Goal: Task Accomplishment & Management: Use online tool/utility

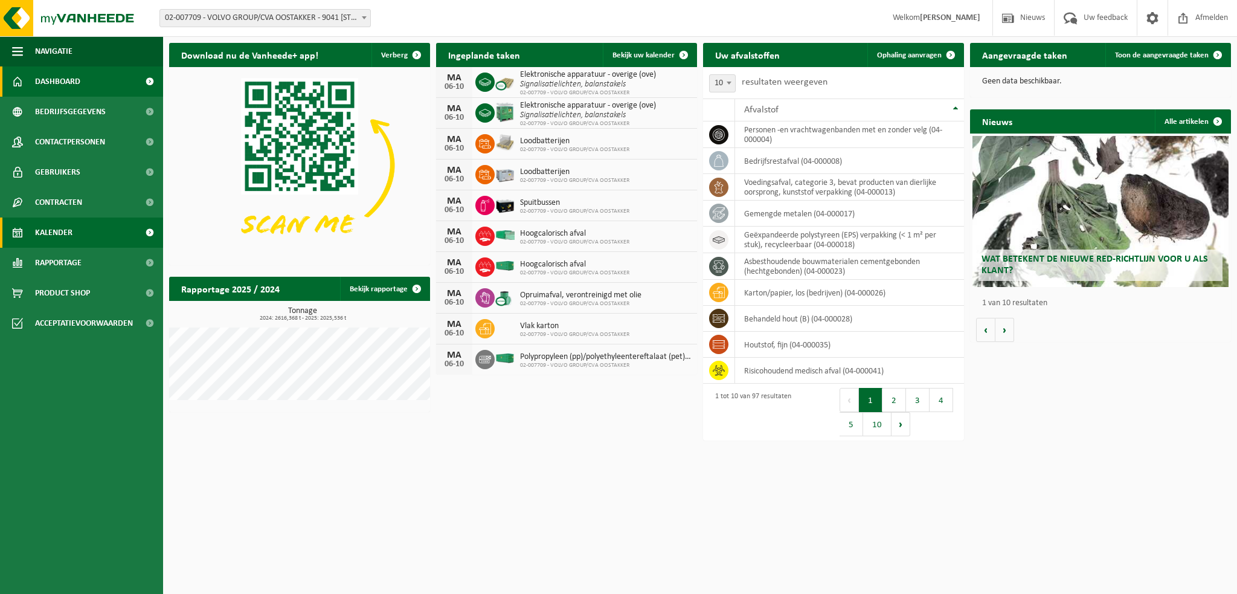
click at [64, 231] on span "Kalender" at bounding box center [53, 232] width 37 height 30
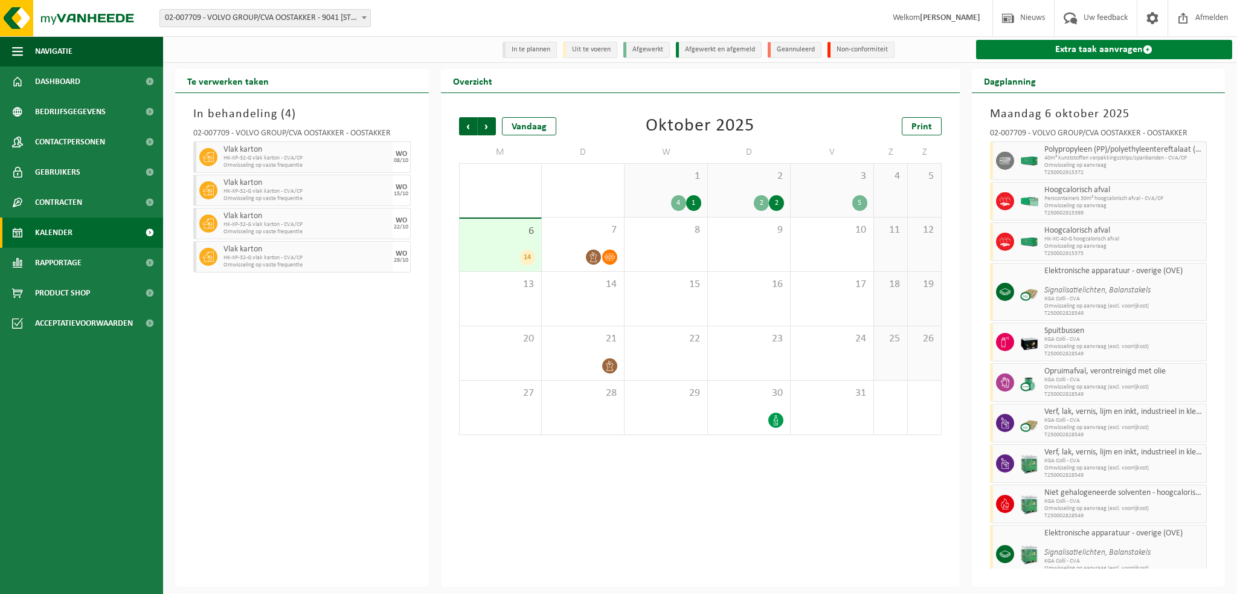
click at [1030, 56] on link "Extra taak aanvragen" at bounding box center [1104, 49] width 257 height 19
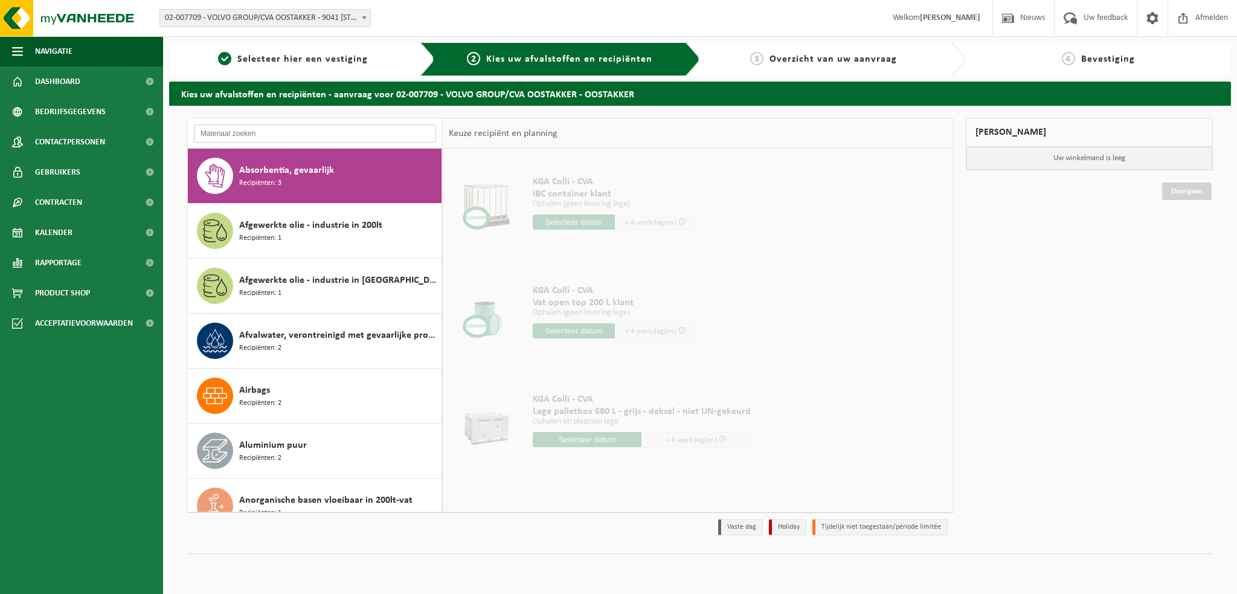
click at [222, 134] on input "text" at bounding box center [315, 133] width 242 height 18
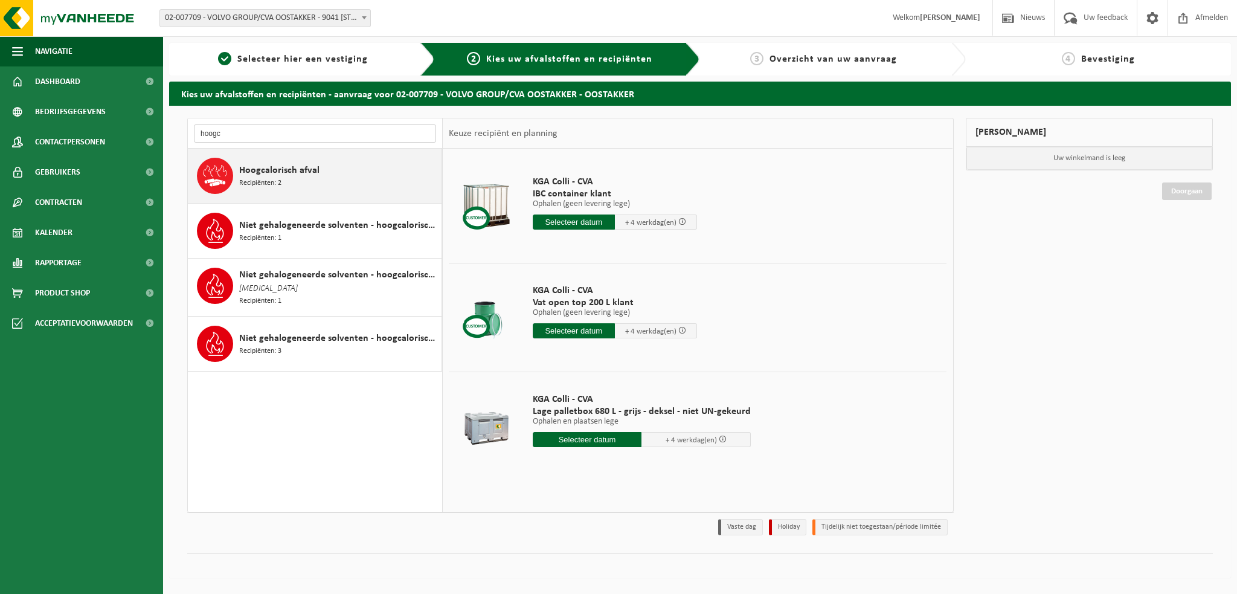
type input "hoogc"
click at [261, 165] on span "Hoogcalorisch afval" at bounding box center [279, 170] width 80 height 14
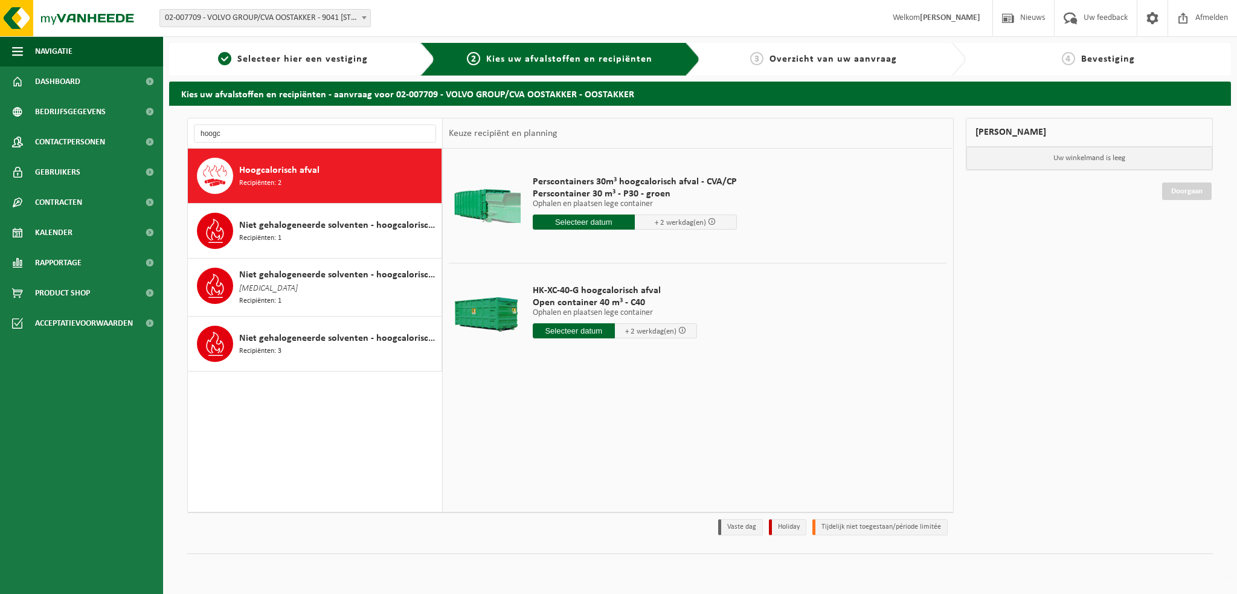
click at [581, 333] on input "text" at bounding box center [574, 330] width 82 height 15
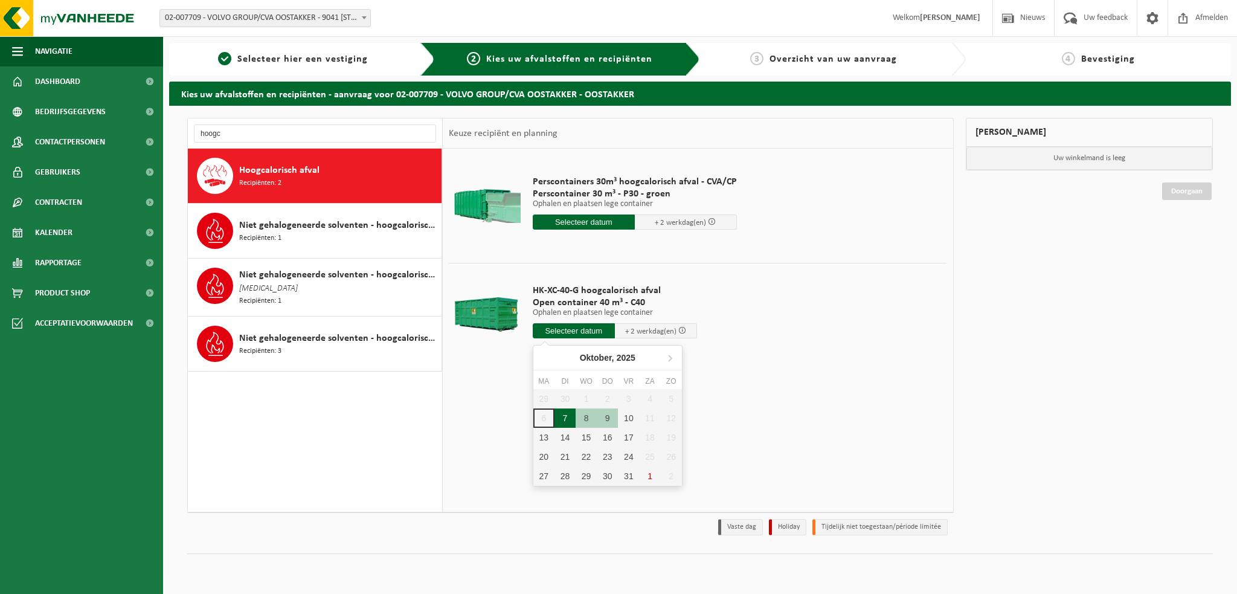
click at [563, 414] on div "7" at bounding box center [564, 417] width 21 height 19
type input "Van 2025-10-07"
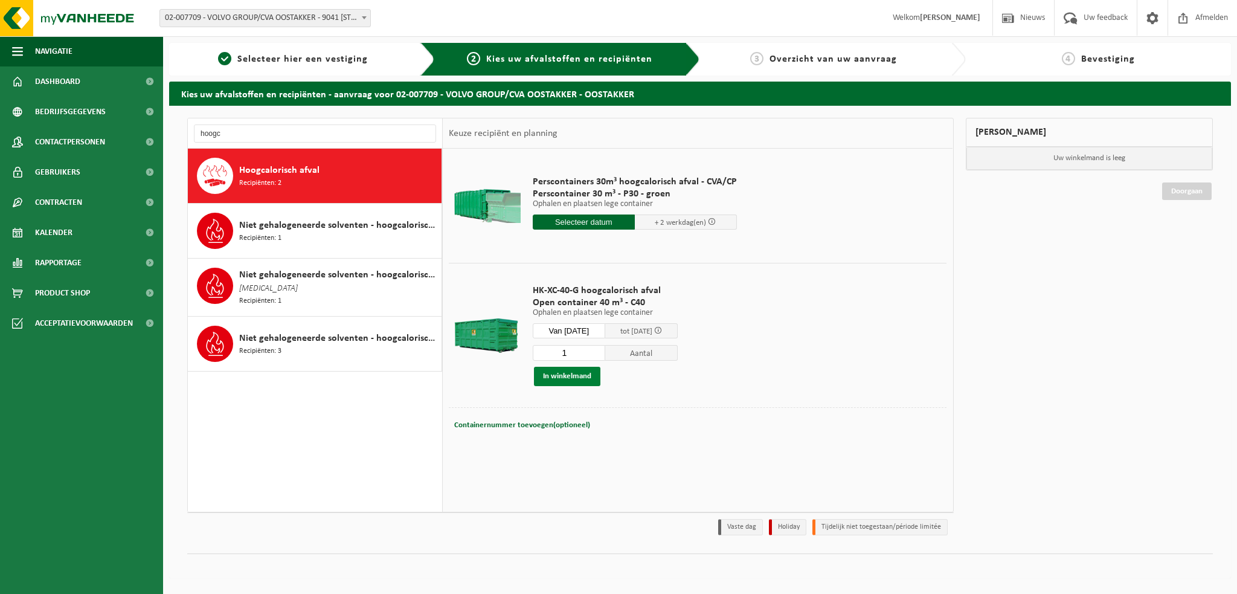
click at [568, 375] on button "In winkelmand" at bounding box center [567, 375] width 66 height 19
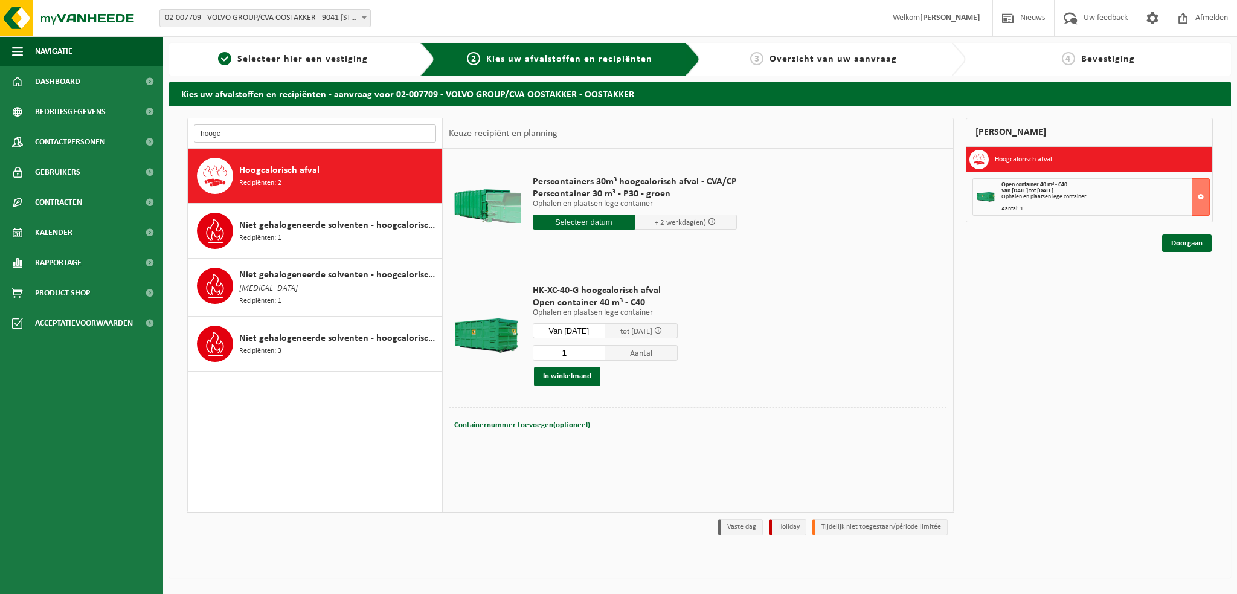
click at [232, 126] on input "hoogc" at bounding box center [315, 133] width 242 height 18
type input "h"
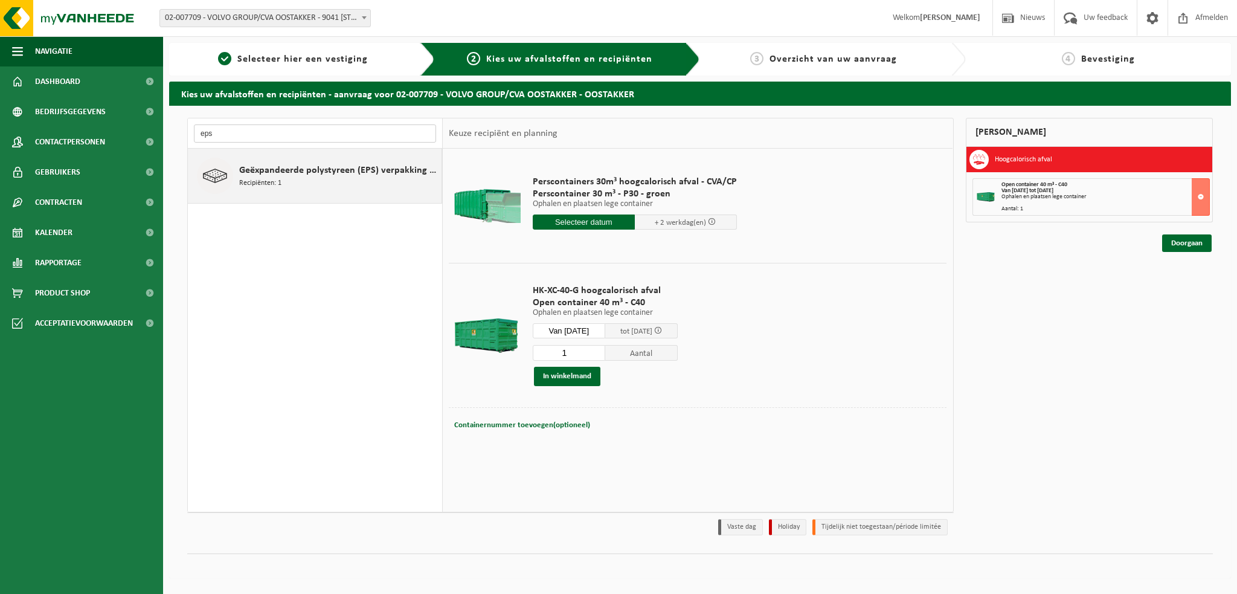
type input "eps"
click at [253, 169] on span "Geëxpandeerde polystyreen (EPS) verpakking (< 1 m² per stuk), recycleerbaar" at bounding box center [338, 170] width 199 height 14
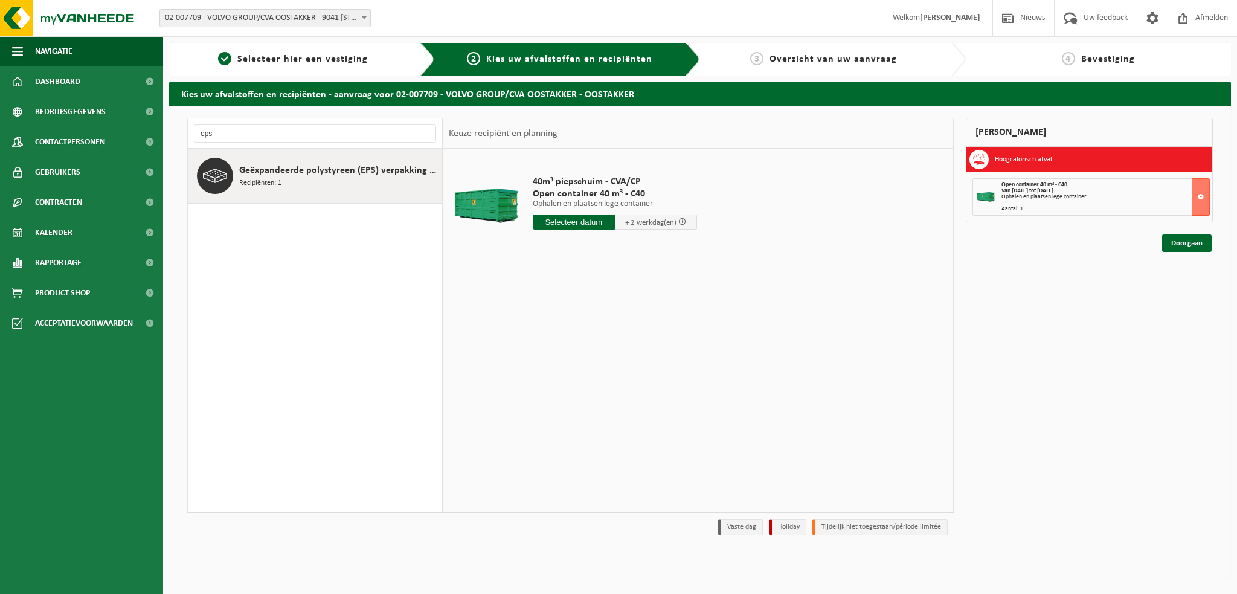
click at [580, 222] on input "text" at bounding box center [574, 221] width 82 height 15
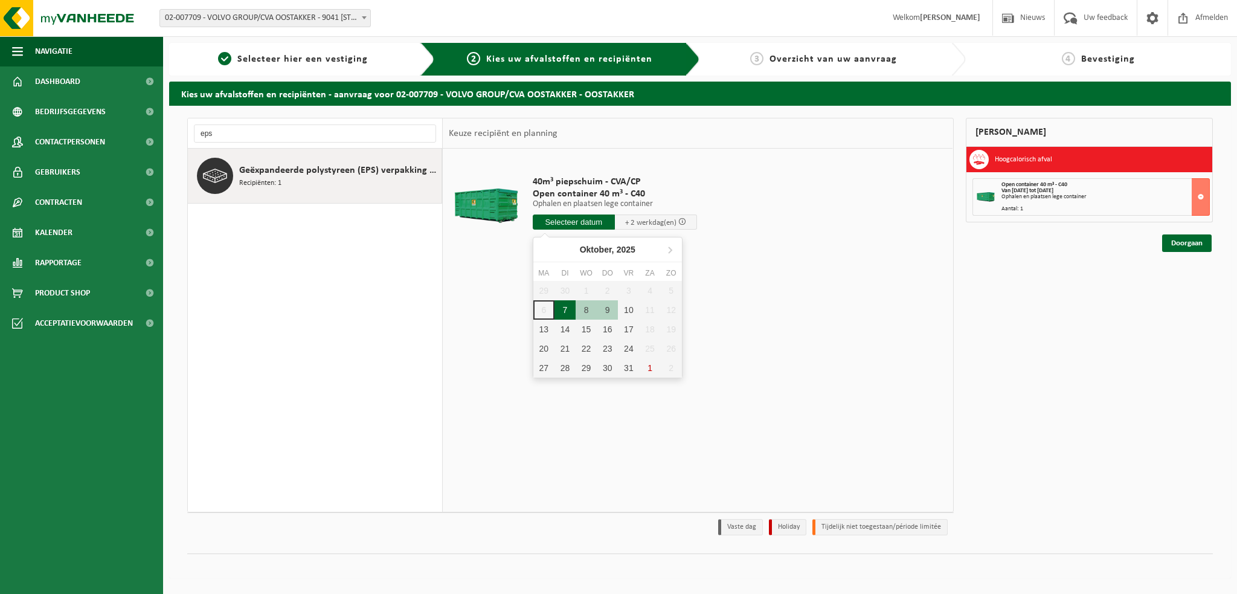
click at [563, 307] on div "7" at bounding box center [564, 309] width 21 height 19
type input "Van 2025-10-07"
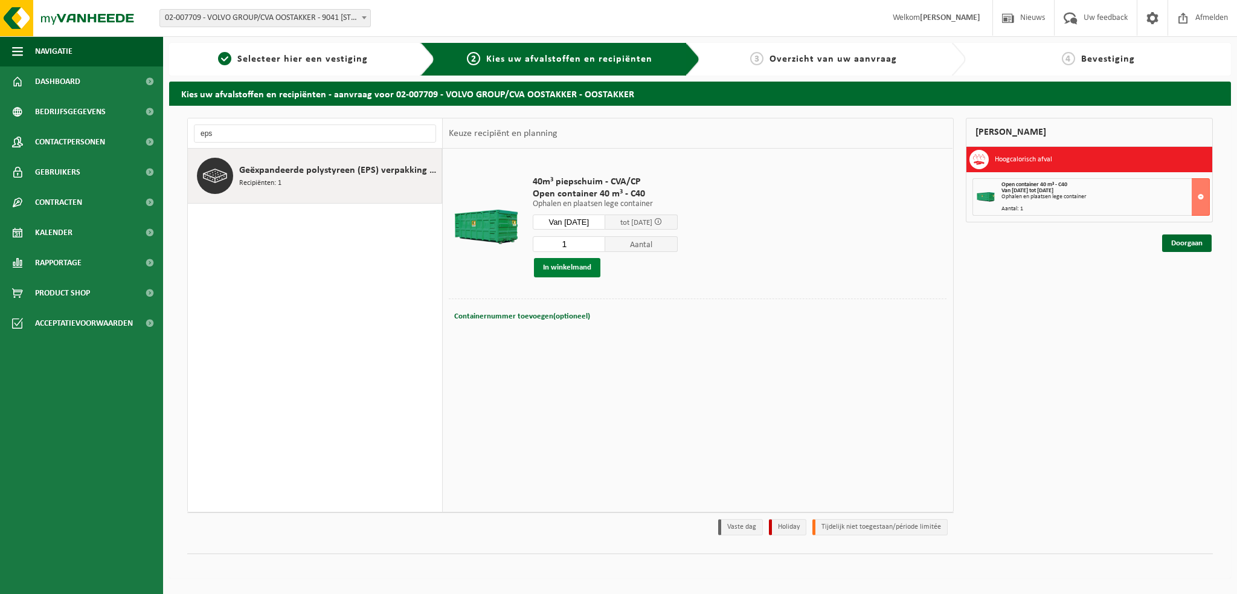
click at [552, 269] on button "In winkelmand" at bounding box center [567, 267] width 66 height 19
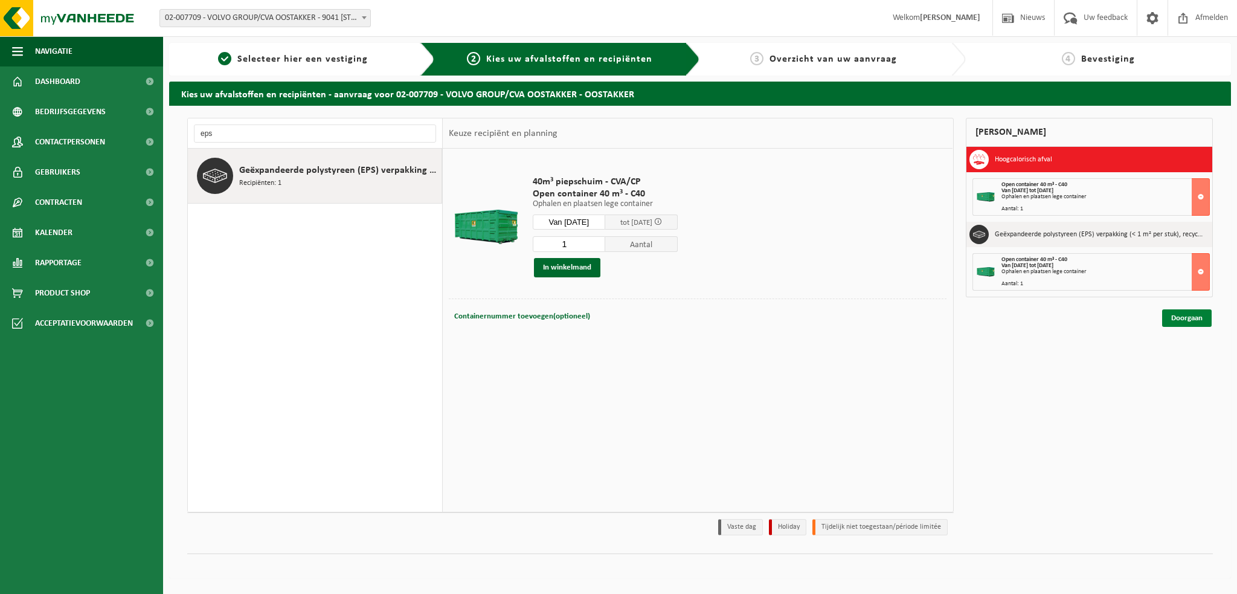
click at [1185, 321] on link "Doorgaan" at bounding box center [1187, 318] width 50 height 18
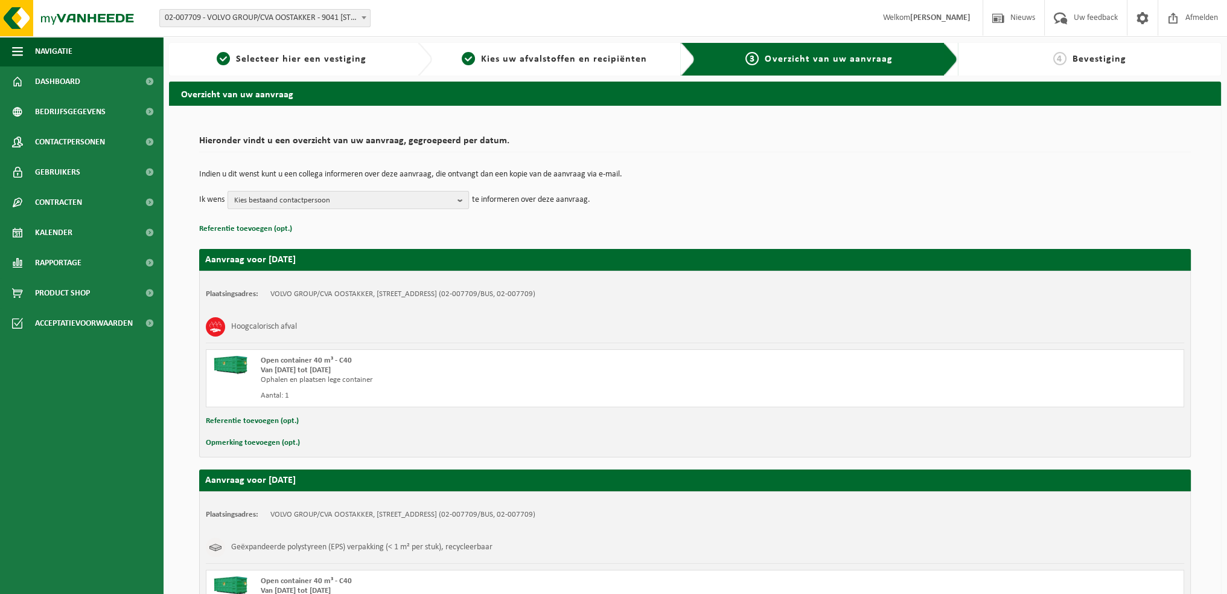
click at [456, 196] on button "Kies bestaand contactpersoon" at bounding box center [349, 200] width 242 height 18
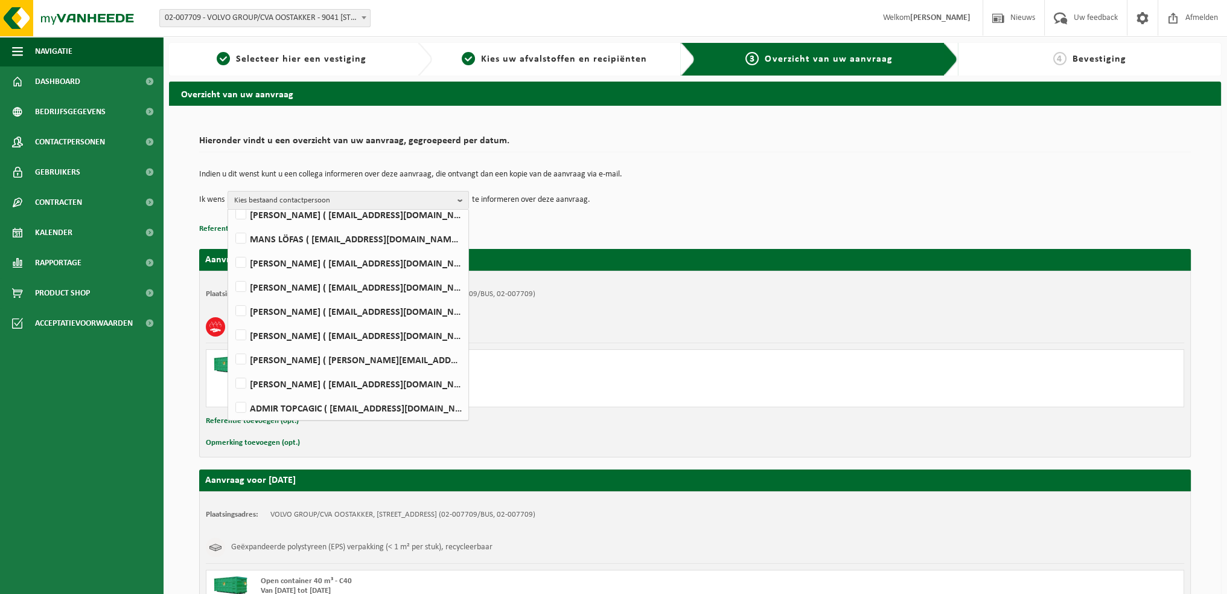
scroll to position [483, 0]
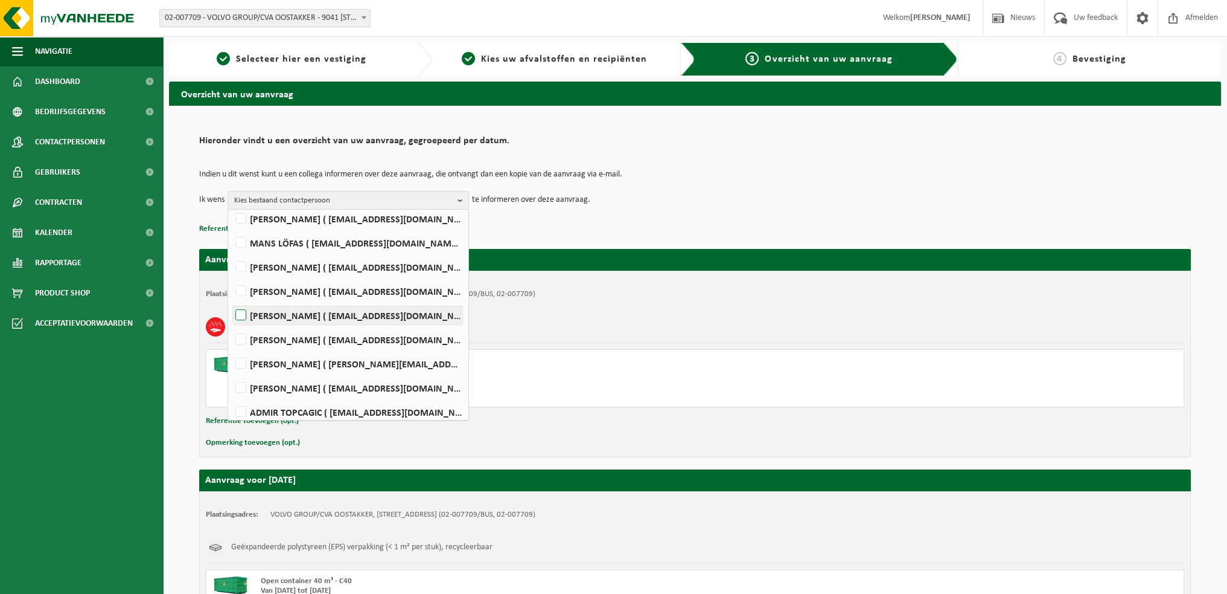
click at [240, 313] on label "FARID NACIRI ( farid.naciri@volvo.com )" at bounding box center [347, 315] width 229 height 18
click at [231, 300] on input "FARID NACIRI ( farid.naciri@volvo.com )" at bounding box center [231, 299] width 1 height 1
checkbox input "true"
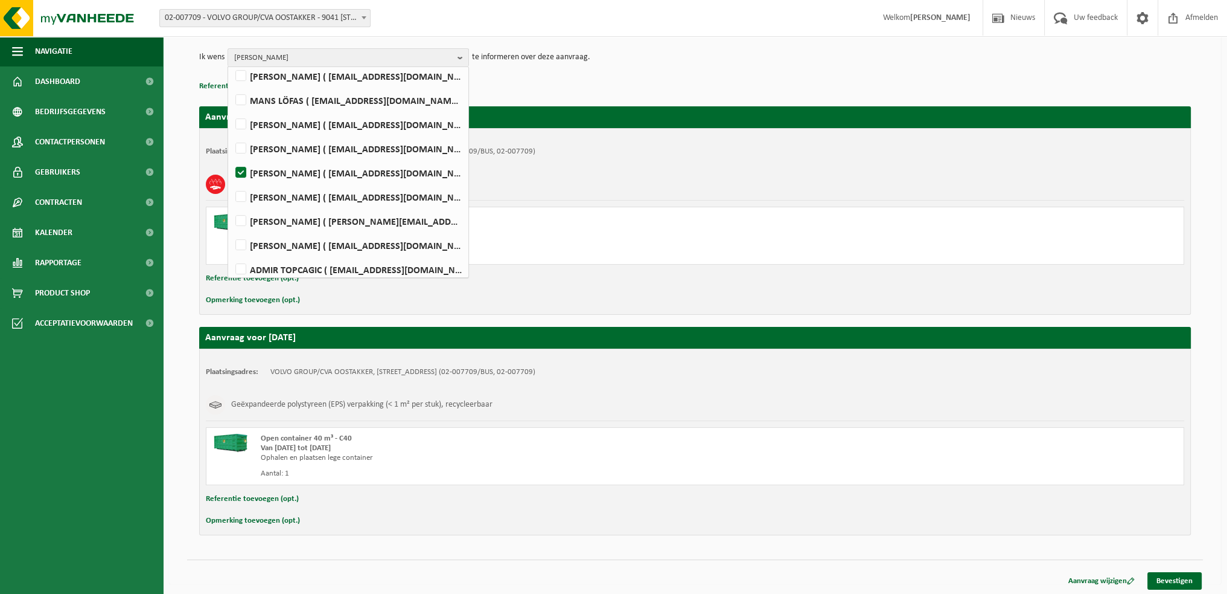
scroll to position [143, 0]
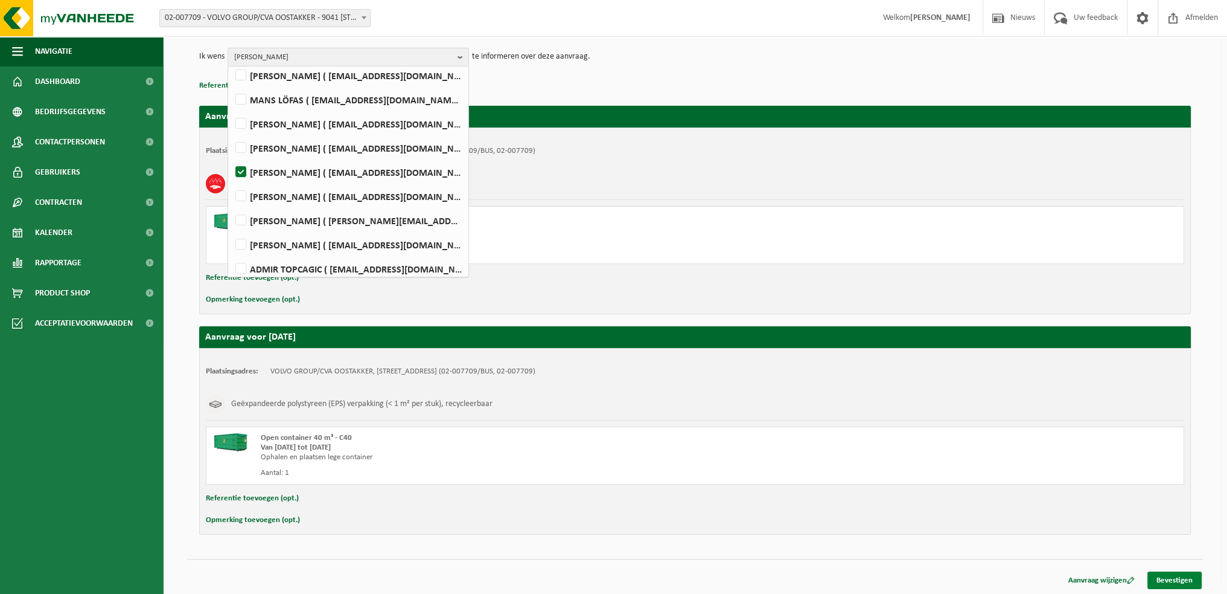
click at [1170, 575] on link "Bevestigen" at bounding box center [1175, 580] width 54 height 18
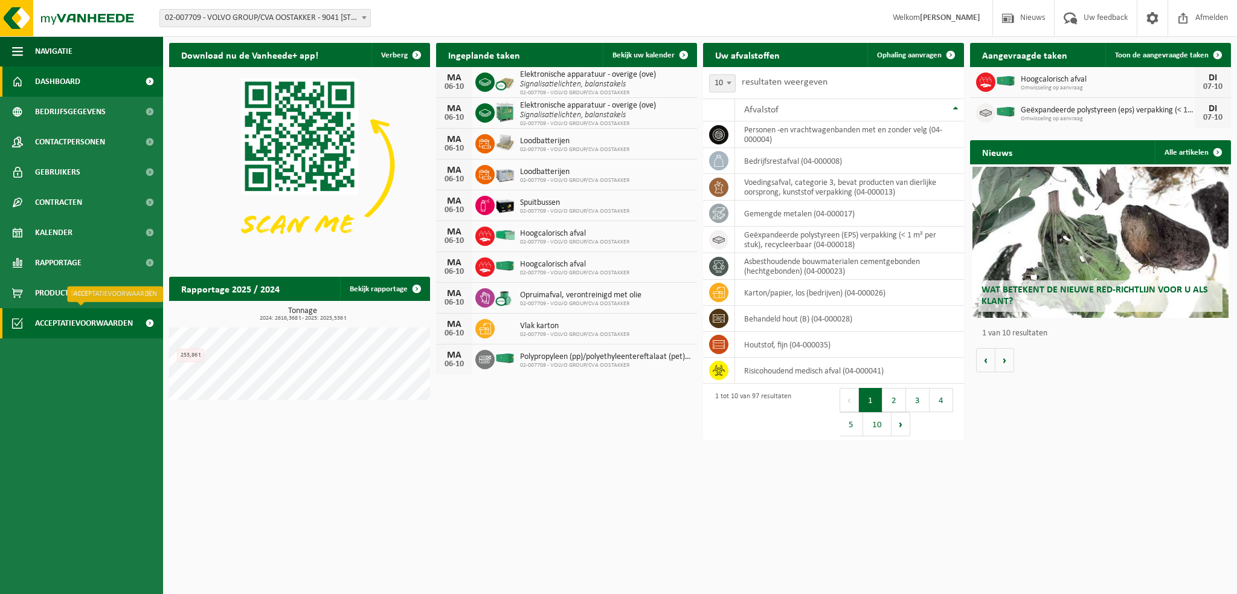
click at [82, 321] on span "Acceptatievoorwaarden" at bounding box center [84, 323] width 98 height 30
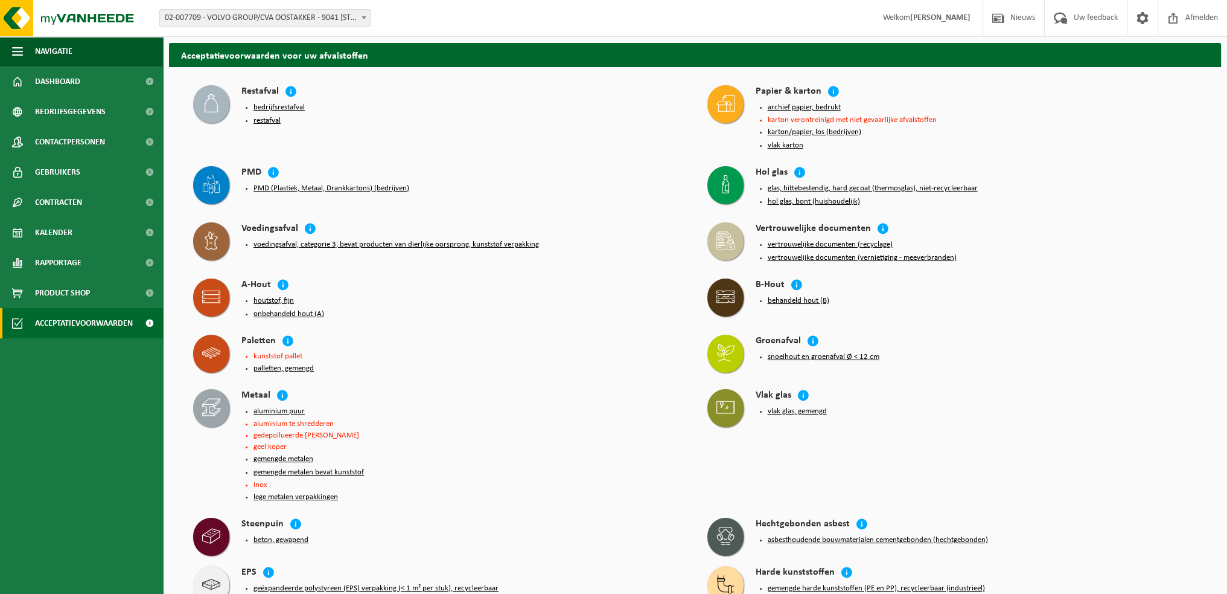
click at [257, 188] on button "PMD (Plastiek, Metaal, Drankkartons) (bedrijven)" at bounding box center [332, 189] width 156 height 10
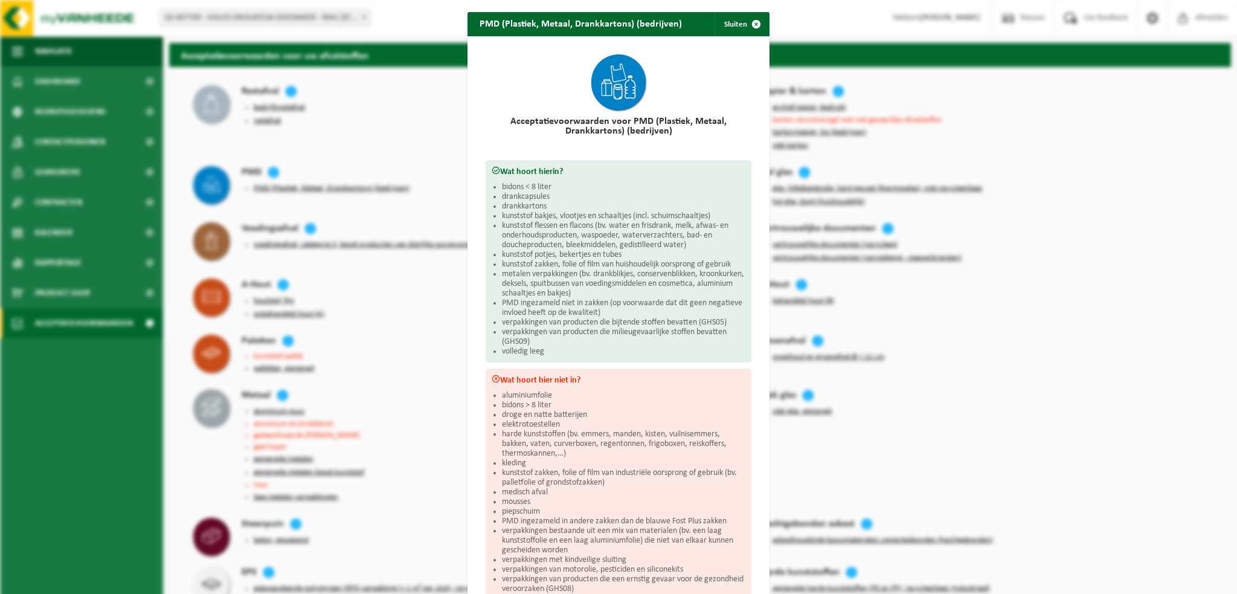
click at [1063, 485] on div "PMD (Plastiek, Metaal, Drankkartons) (bedrijven) Sluiten Acceptatievoorwaarden …" at bounding box center [618, 297] width 1237 height 594
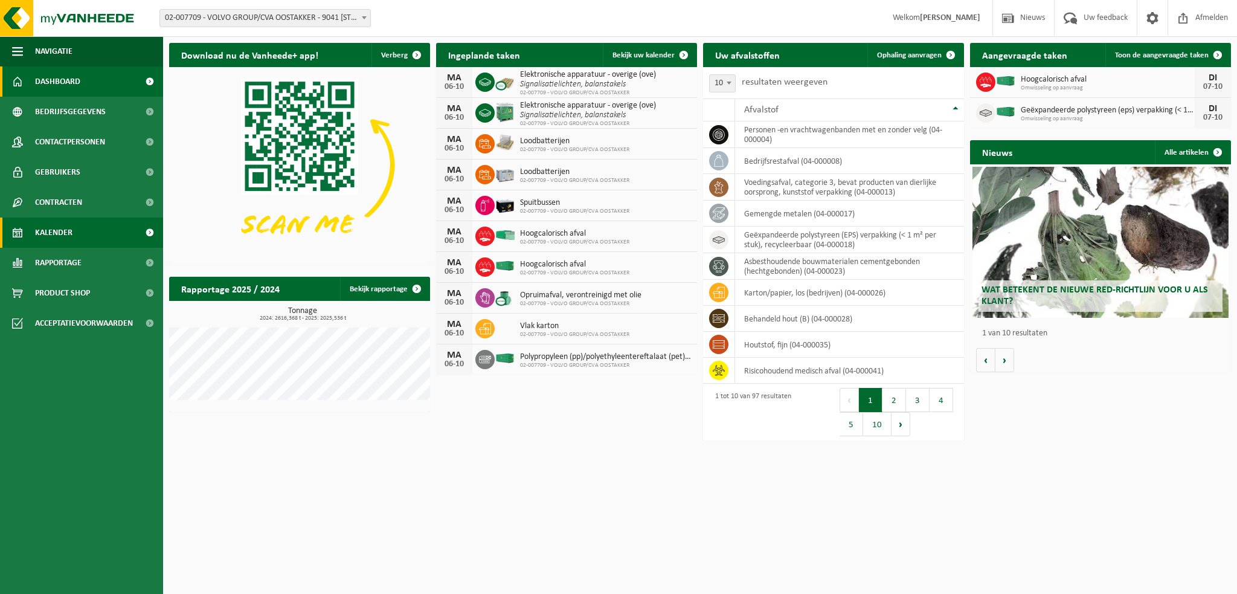
click at [62, 234] on span "Kalender" at bounding box center [53, 232] width 37 height 30
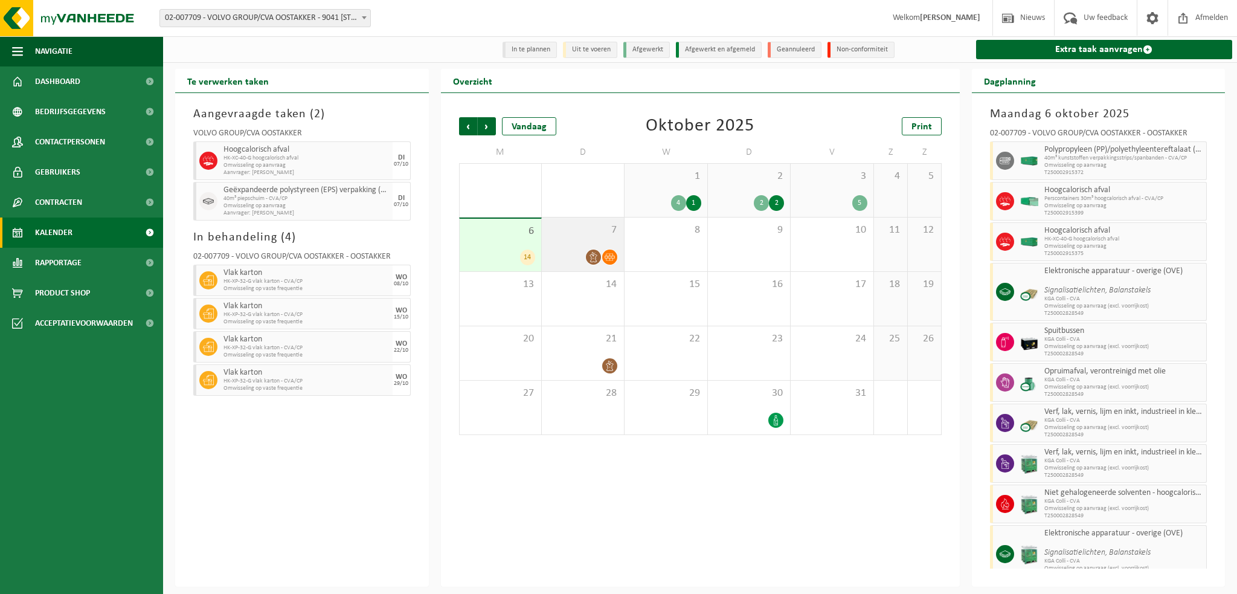
click at [572, 242] on div "7" at bounding box center [583, 244] width 82 height 54
